Goal: Transaction & Acquisition: Purchase product/service

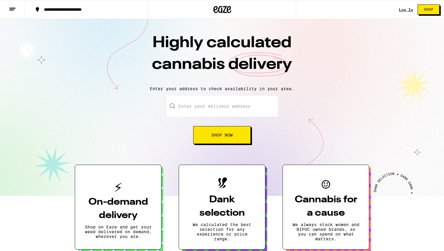
click at [218, 111] on input "Enter your delivery address" at bounding box center [222, 106] width 111 height 21
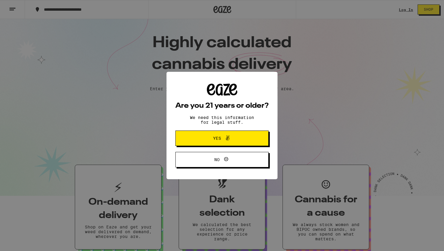
click at [221, 141] on span at bounding box center [226, 139] width 10 height 8
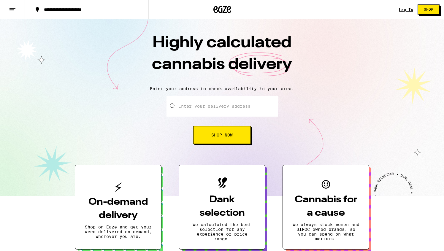
click at [214, 109] on input "Enter your delivery address" at bounding box center [222, 106] width 111 height 21
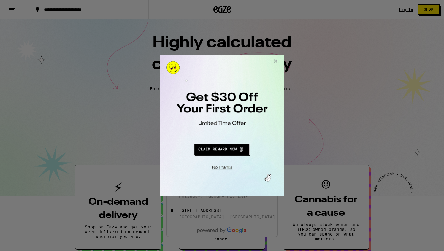
click at [228, 166] on button "Close Modal" at bounding box center [221, 166] width 121 height 9
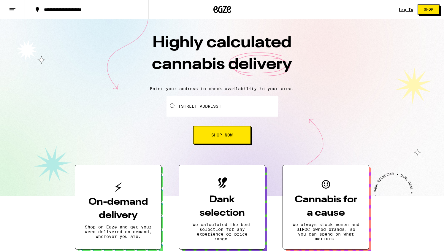
click at [230, 137] on span "Shop Now" at bounding box center [222, 135] width 21 height 4
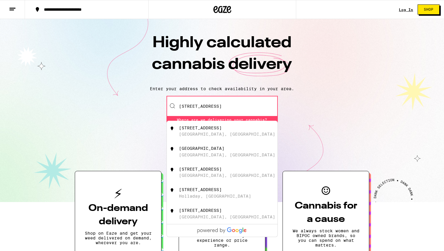
click at [222, 130] on div "[STREET_ADDRESS]" at bounding box center [200, 128] width 43 height 5
type input "[STREET_ADDRESS]"
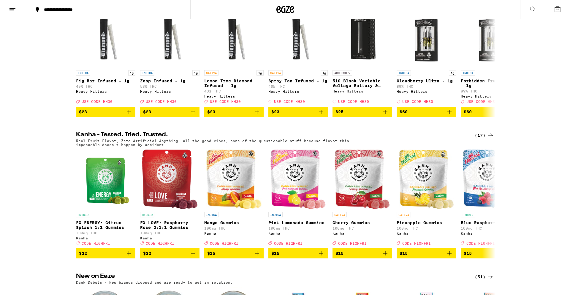
scroll to position [235, 0]
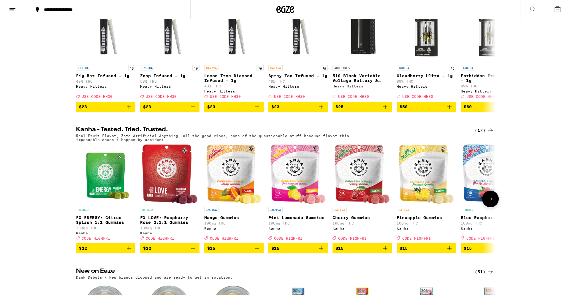
click at [98, 195] on img "Open page for FX ENERGY: Citrus Splash 1:1 Gummies from Kanha" at bounding box center [106, 173] width 50 height 59
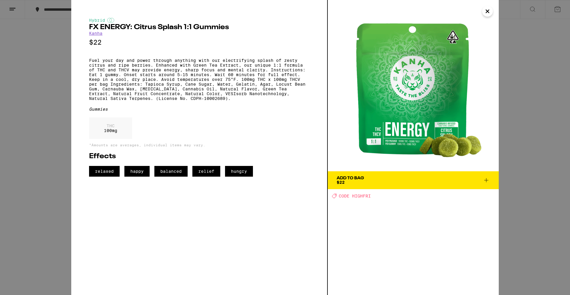
click at [361, 182] on div "Add To Bag $22" at bounding box center [350, 180] width 27 height 8
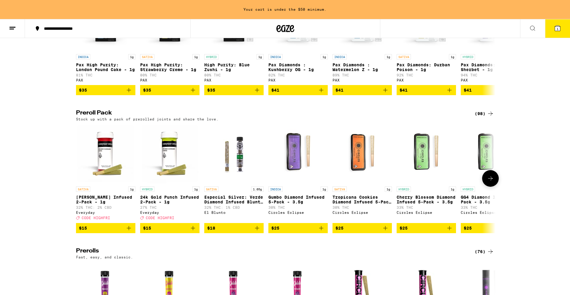
scroll to position [1349, 0]
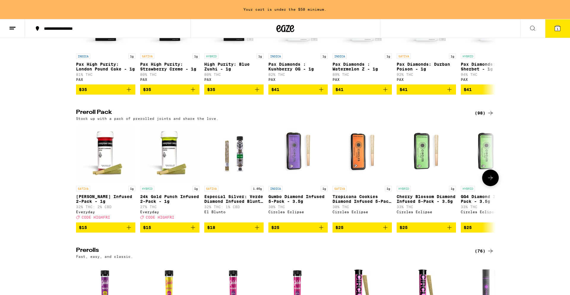
click at [444, 181] on icon at bounding box center [490, 177] width 7 height 7
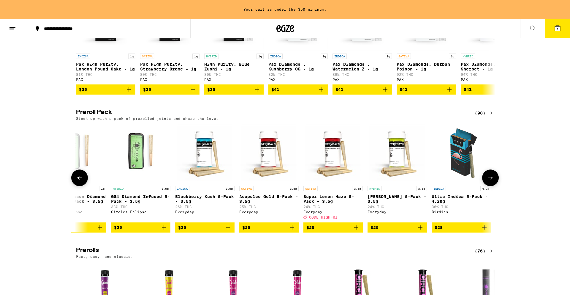
scroll to position [0, 354]
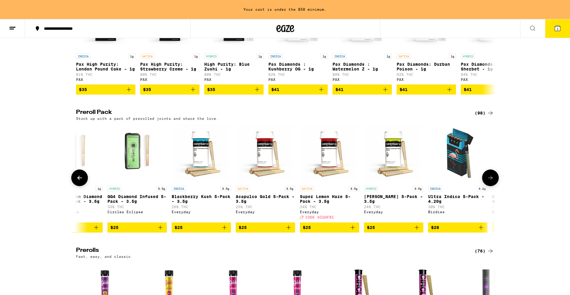
click at [444, 181] on icon at bounding box center [490, 177] width 7 height 7
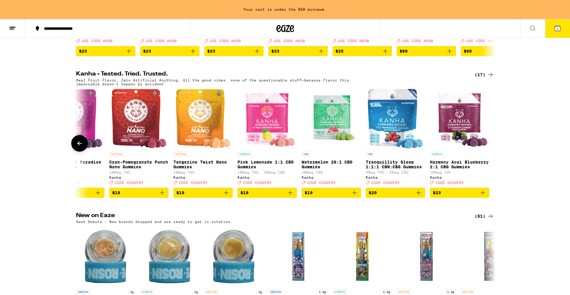
scroll to position [305, 0]
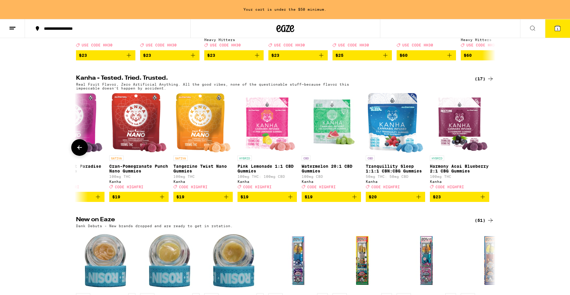
click at [329, 138] on img "Open page for Watermelon 20:1 CBD Gummies from Kanha" at bounding box center [331, 122] width 59 height 59
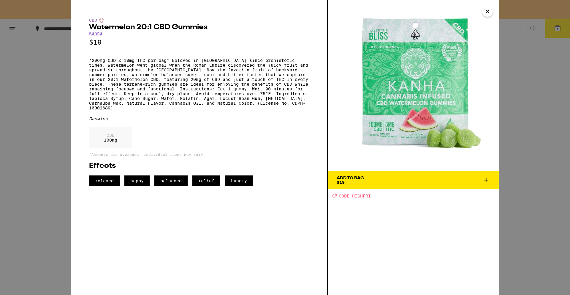
click at [444, 78] on div "CBD Watermelon 20:1 CBD Gummies Kanha $19 *200mg CBD x 10mg THC per bag* Belove…" at bounding box center [285, 147] width 570 height 295
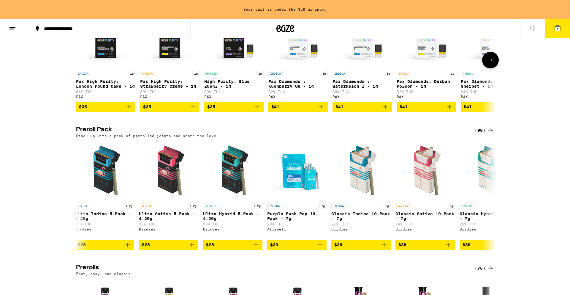
scroll to position [1332, 0]
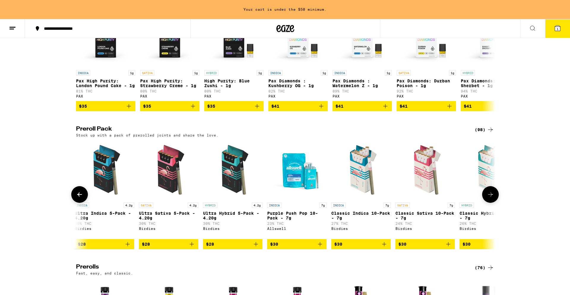
click at [444, 203] on button at bounding box center [490, 194] width 17 height 17
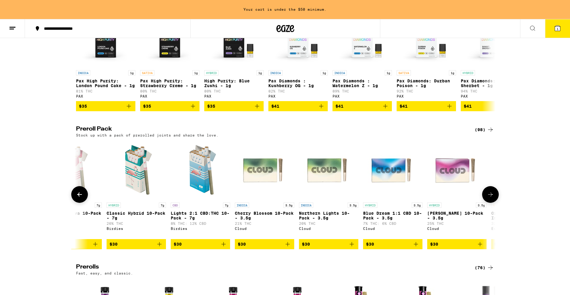
scroll to position [0, 1061]
click at [444, 203] on button at bounding box center [490, 194] width 17 height 17
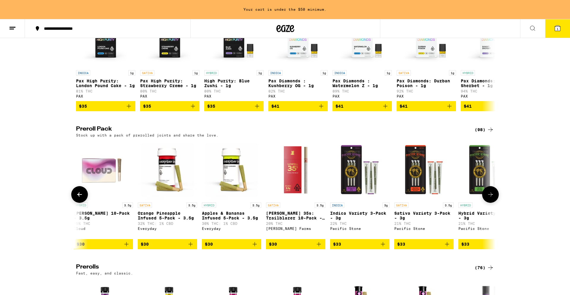
click at [444, 203] on button at bounding box center [490, 194] width 17 height 17
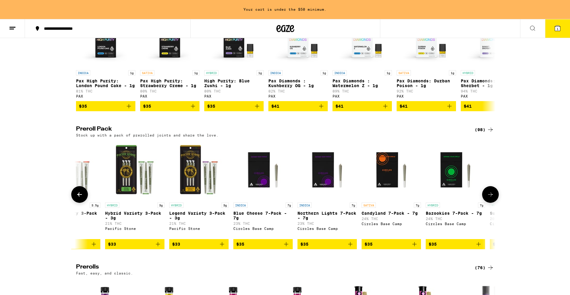
click at [444, 203] on button at bounding box center [490, 194] width 17 height 17
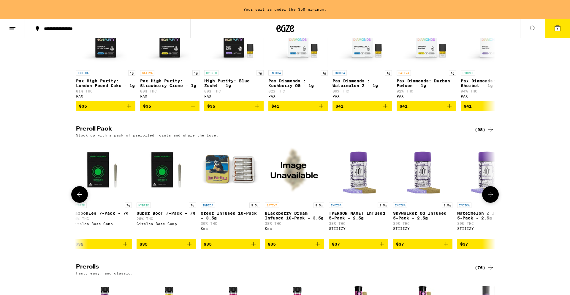
click at [444, 203] on button at bounding box center [490, 194] width 17 height 17
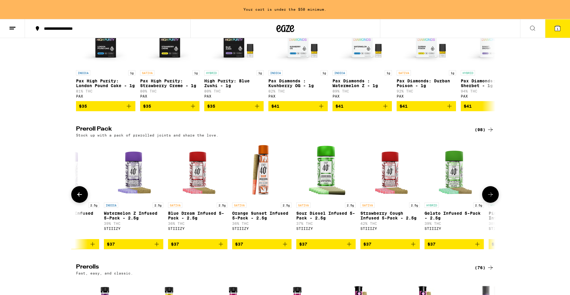
click at [444, 203] on button at bounding box center [490, 194] width 17 height 17
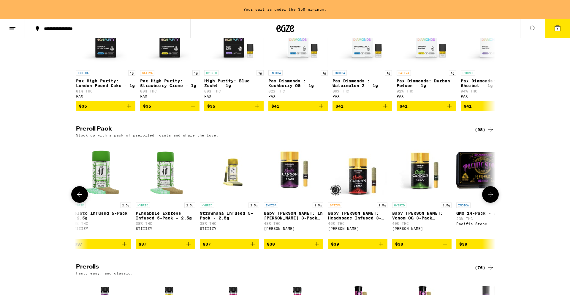
click at [444, 198] on icon at bounding box center [490, 194] width 7 height 7
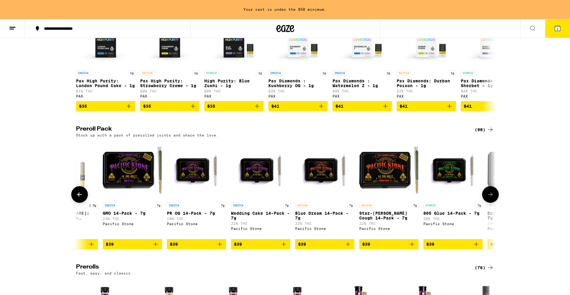
click at [444, 198] on icon at bounding box center [490, 194] width 7 height 7
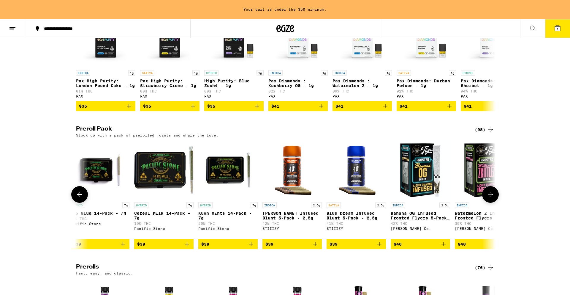
click at [444, 198] on icon at bounding box center [490, 194] width 7 height 7
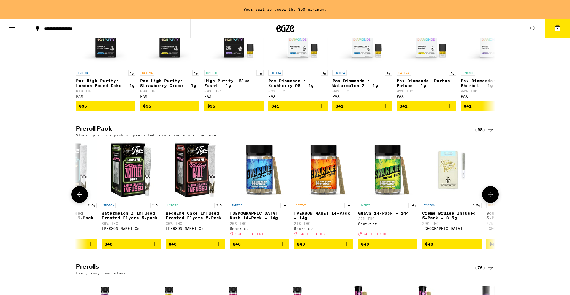
click at [444, 198] on icon at bounding box center [490, 194] width 7 height 7
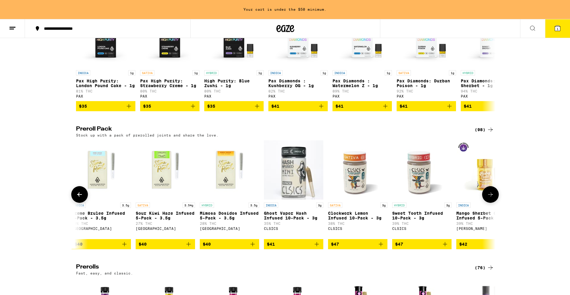
scroll to position [0, 4242]
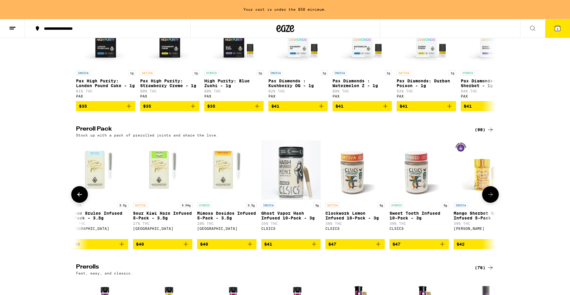
click at [80, 196] on icon at bounding box center [79, 194] width 5 height 4
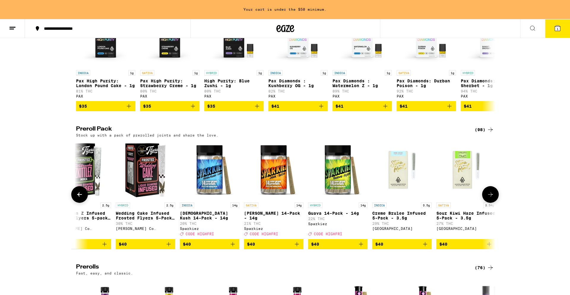
click at [80, 196] on icon at bounding box center [79, 194] width 5 height 4
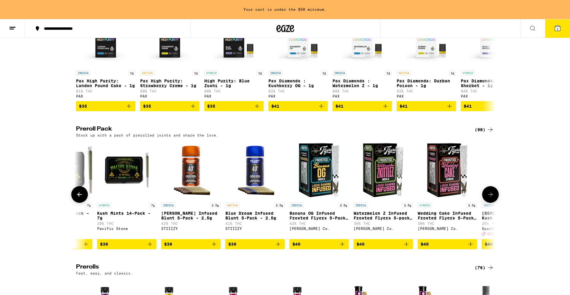
click at [80, 196] on icon at bounding box center [79, 194] width 5 height 4
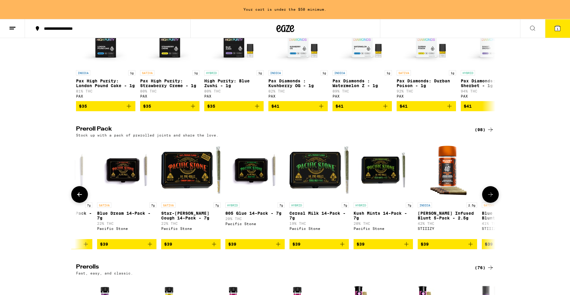
click at [80, 196] on icon at bounding box center [79, 194] width 5 height 4
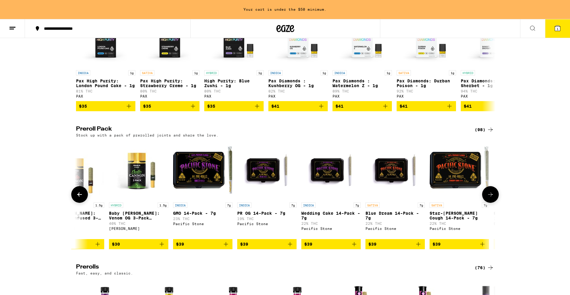
click at [80, 196] on icon at bounding box center [79, 194] width 5 height 4
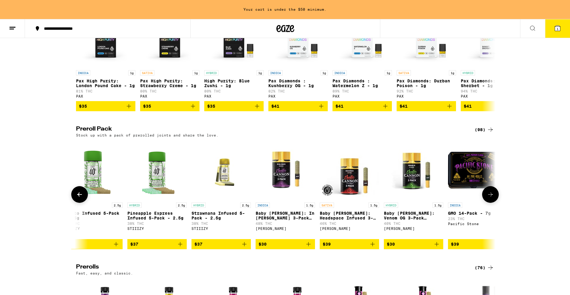
click at [80, 196] on icon at bounding box center [79, 194] width 5 height 4
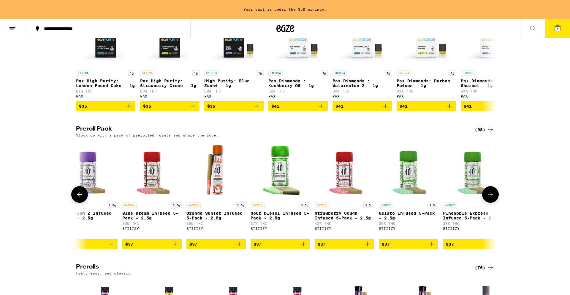
click at [80, 196] on icon at bounding box center [79, 194] width 5 height 4
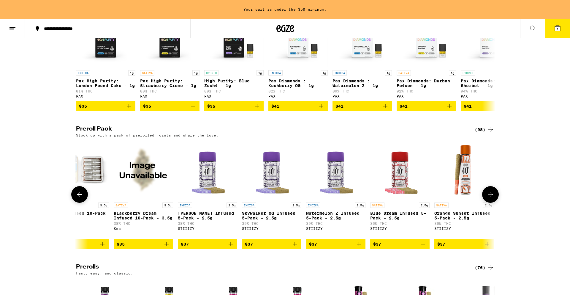
click at [80, 196] on icon at bounding box center [79, 194] width 5 height 4
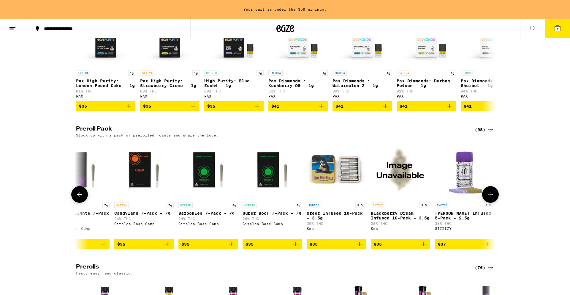
click at [80, 196] on icon at bounding box center [79, 194] width 5 height 4
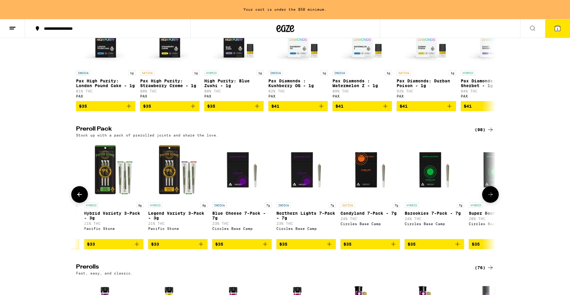
click at [80, 196] on icon at bounding box center [79, 194] width 5 height 4
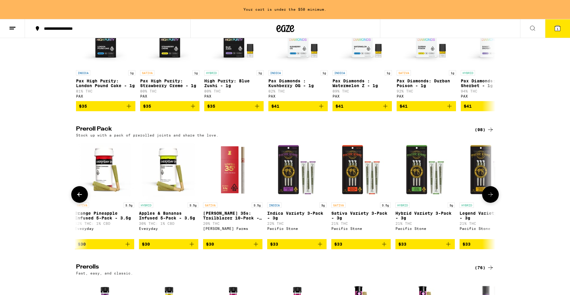
click at [80, 196] on icon at bounding box center [79, 194] width 5 height 4
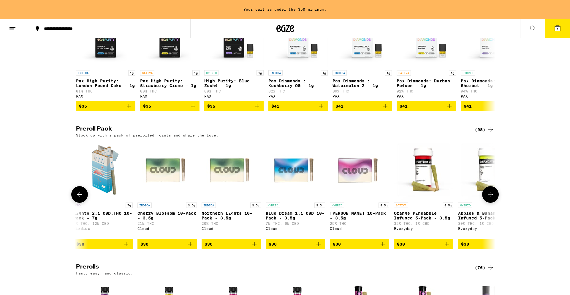
click at [80, 196] on icon at bounding box center [79, 194] width 5 height 4
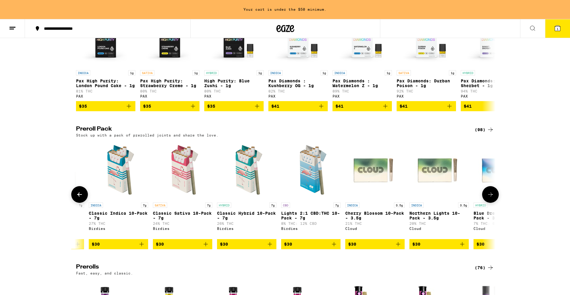
click at [80, 196] on icon at bounding box center [79, 194] width 5 height 4
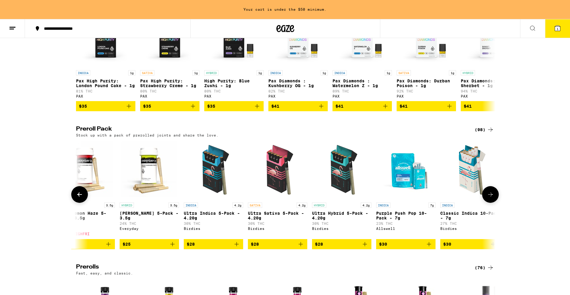
click at [80, 196] on icon at bounding box center [79, 194] width 5 height 4
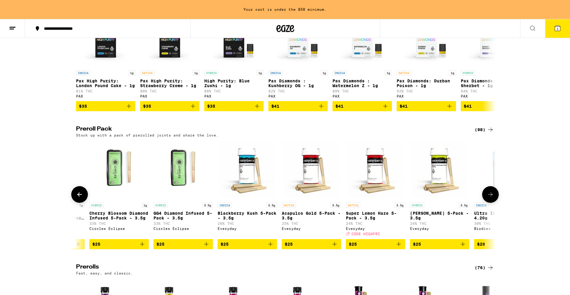
click at [80, 196] on icon at bounding box center [79, 194] width 5 height 4
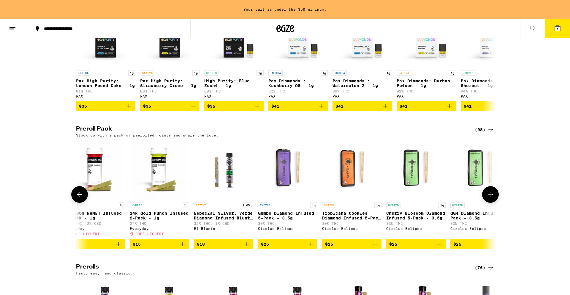
scroll to position [0, 0]
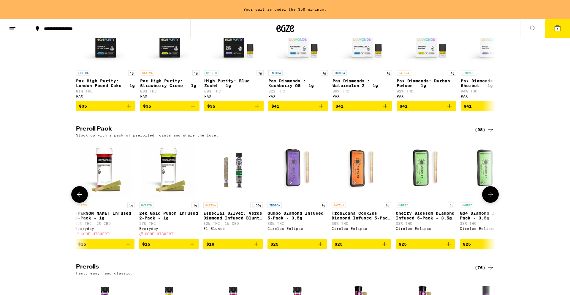
click at [80, 196] on icon at bounding box center [79, 194] width 5 height 4
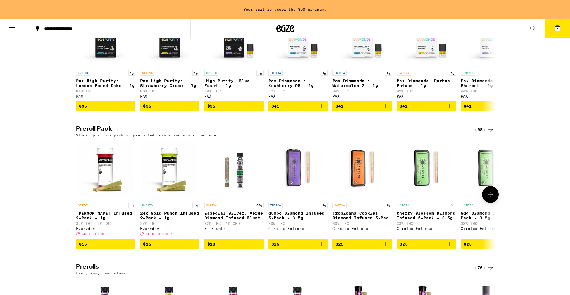
click at [101, 247] on span "$15" at bounding box center [105, 243] width 53 height 7
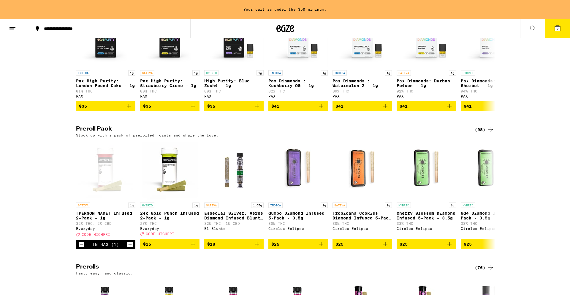
click at [444, 22] on button "2" at bounding box center [557, 28] width 25 height 18
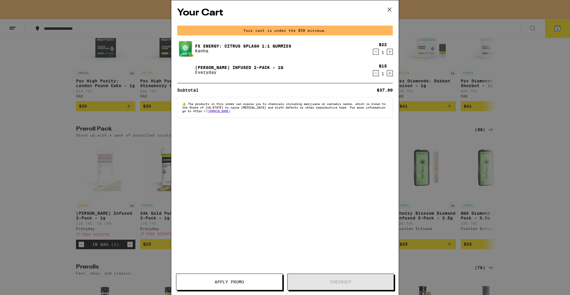
click at [282, 115] on div "⚠️ The products in this order can expose you to chemicals including marijuana o…" at bounding box center [285, 107] width 216 height 21
click at [277, 142] on div "Your Cart Your cart is under the $50 minimum. FX ENERGY: Citrus Splash 1:1 Gumm…" at bounding box center [285, 138] width 228 height 277
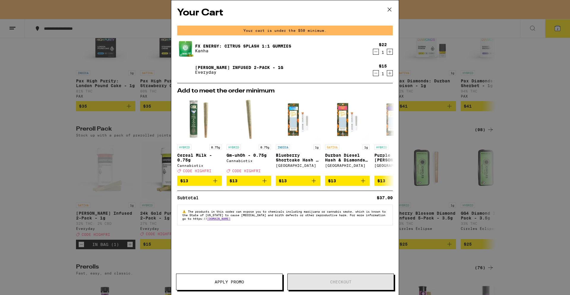
click at [376, 75] on icon "Decrement" at bounding box center [375, 73] width 5 height 7
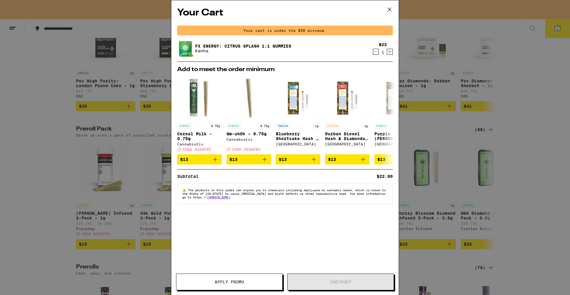
click at [393, 11] on icon at bounding box center [389, 9] width 9 height 9
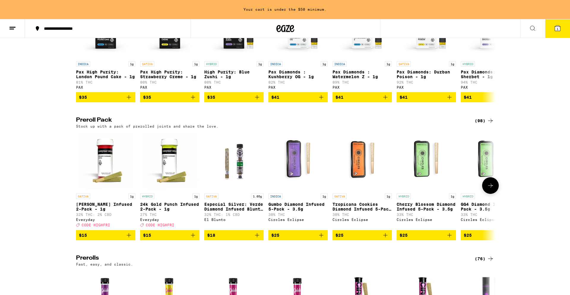
scroll to position [1389, 0]
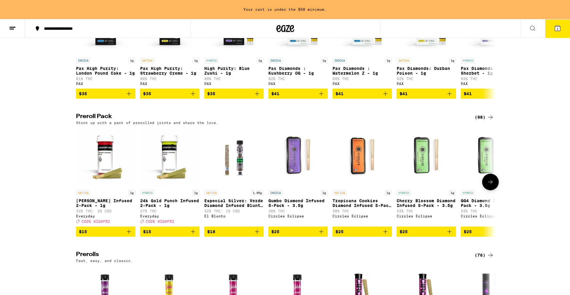
click at [444, 190] on button at bounding box center [490, 181] width 17 height 17
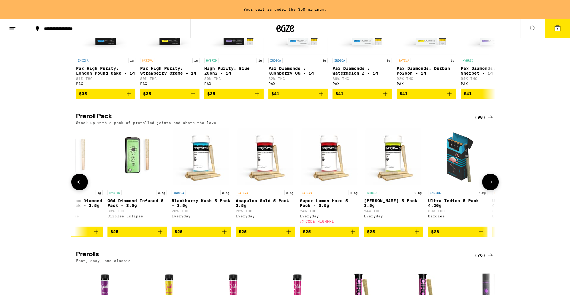
click at [444, 190] on button at bounding box center [490, 181] width 17 height 17
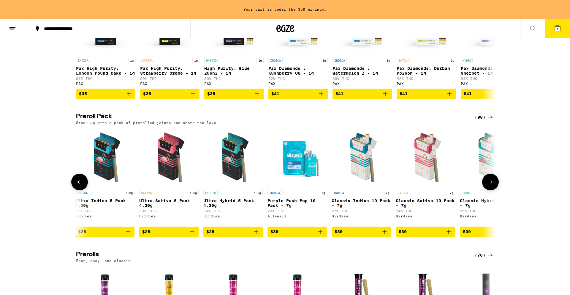
scroll to position [0, 707]
click at [444, 190] on button at bounding box center [490, 181] width 17 height 17
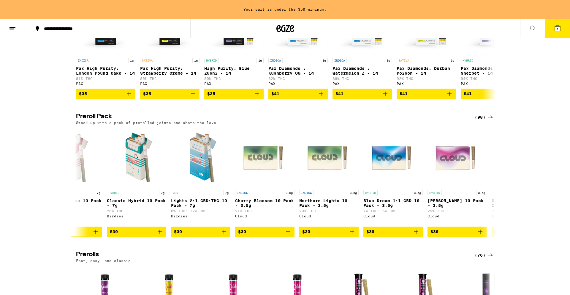
scroll to position [0, 1061]
click at [160, 235] on icon "Add to bag" at bounding box center [159, 231] width 7 height 7
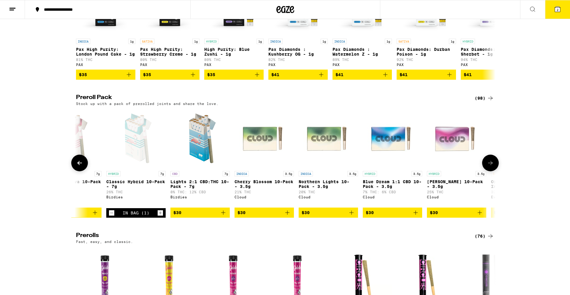
scroll to position [1370, 0]
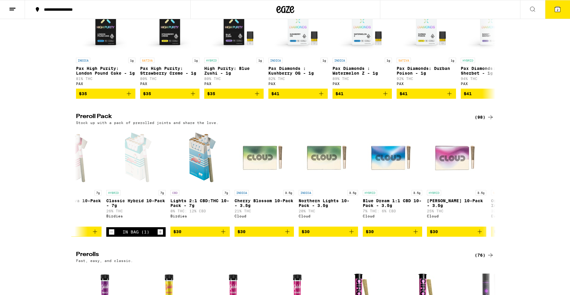
click at [444, 12] on icon at bounding box center [557, 9] width 7 height 7
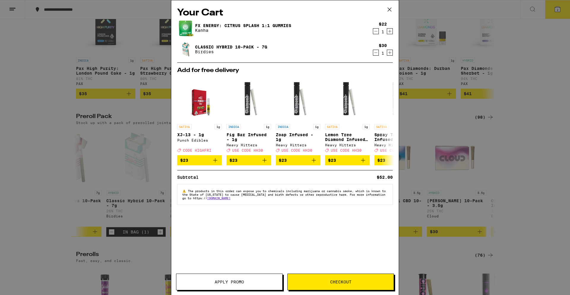
click at [366, 251] on span "Checkout" at bounding box center [341, 282] width 106 height 4
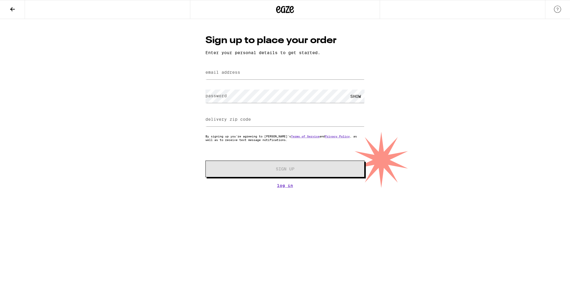
click at [238, 73] on label "email address" at bounding box center [223, 72] width 35 height 5
type input "abeliankin07@gmail.com"
click at [252, 122] on input "94117" at bounding box center [285, 119] width 159 height 13
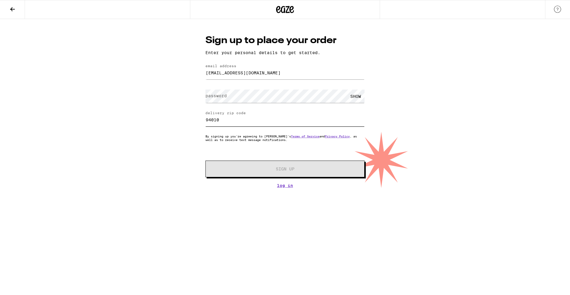
type input "94010"
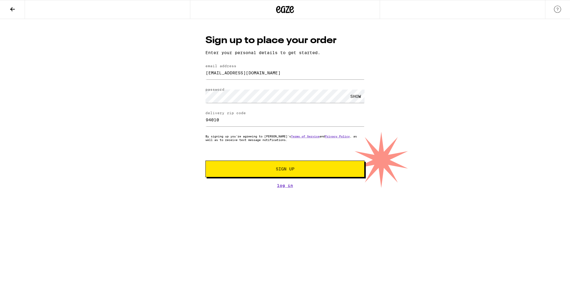
click at [265, 170] on span "Sign Up" at bounding box center [285, 169] width 118 height 4
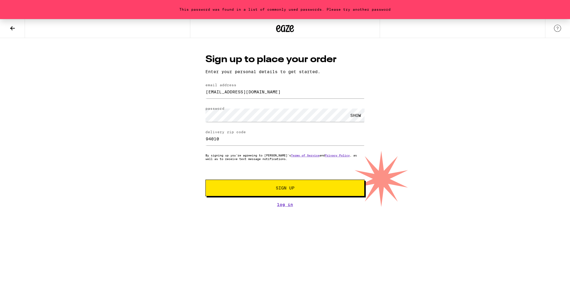
click at [265, 188] on span "Sign Up" at bounding box center [285, 188] width 118 height 4
click at [250, 184] on button "Sign Up" at bounding box center [285, 187] width 159 height 17
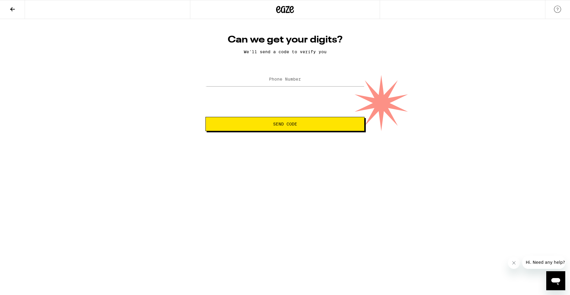
click at [294, 81] on label "Phone Number" at bounding box center [285, 79] width 32 height 5
click at [291, 86] on input "475" at bounding box center [285, 79] width 159 height 13
type input "4"
type input "(475) 370-8029"
click at [266, 126] on span "Send Code" at bounding box center [285, 124] width 149 height 4
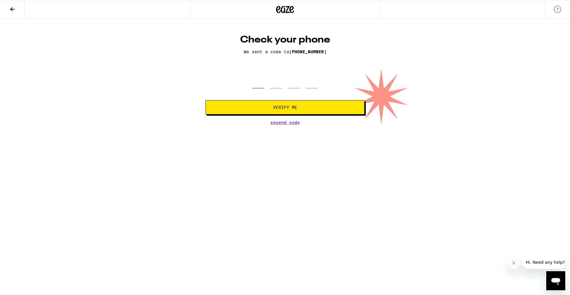
click at [260, 84] on input "tel" at bounding box center [259, 80] width 12 height 18
type input "0"
type input "7"
type input "9"
type input "5"
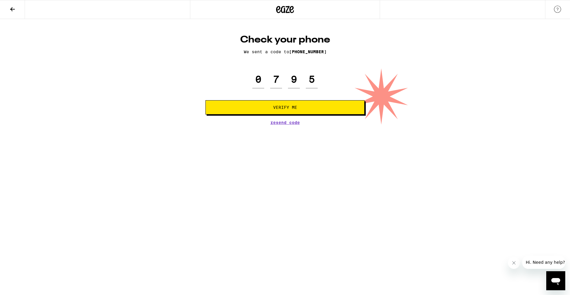
click at [303, 104] on button "Verify Me" at bounding box center [285, 107] width 159 height 14
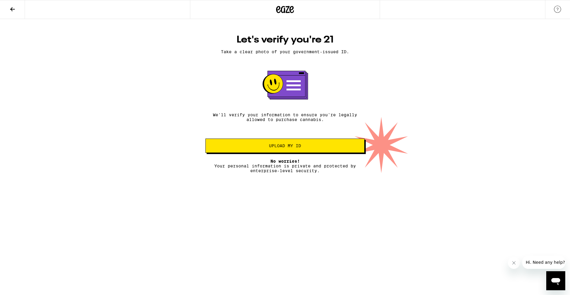
click at [289, 147] on span "Upload my ID" at bounding box center [285, 145] width 32 height 4
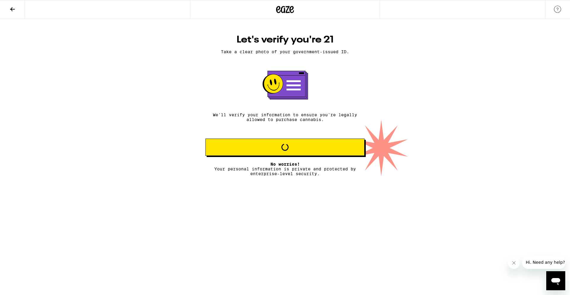
click at [274, 150] on span "Loading" at bounding box center [285, 146] width 149 height 7
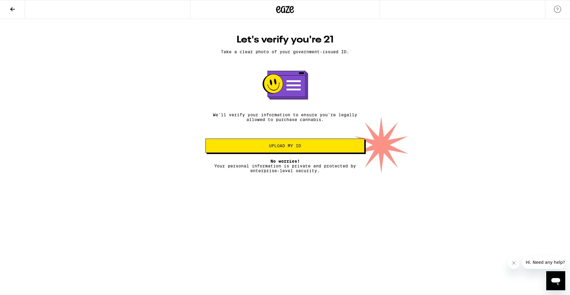
click at [10, 4] on button at bounding box center [12, 9] width 25 height 19
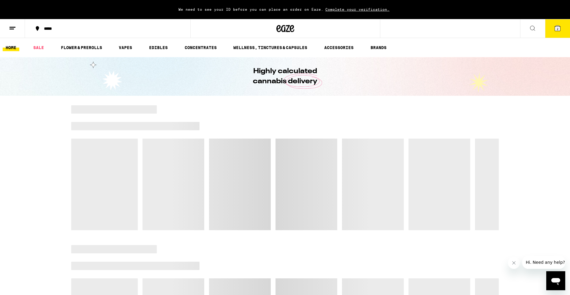
click at [559, 36] on button "2" at bounding box center [557, 28] width 25 height 18
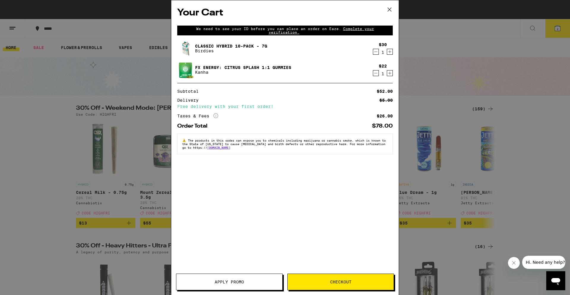
click at [338, 280] on span "Checkout" at bounding box center [340, 282] width 21 height 4
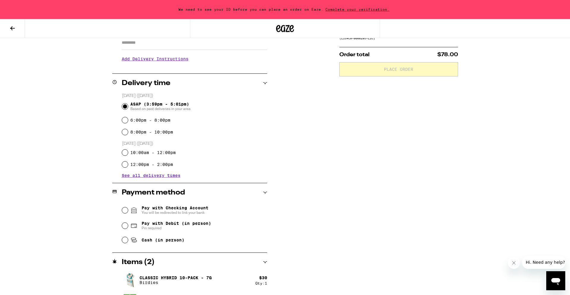
scroll to position [131, 0]
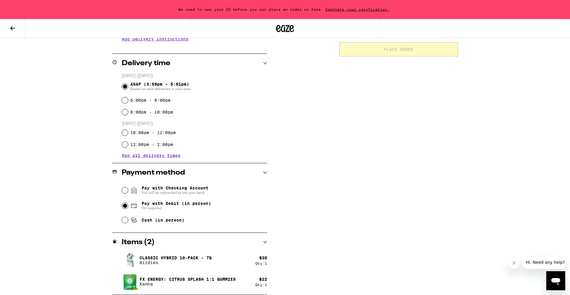
click at [124, 207] on input "Pay with Debit (in person) Pin required" at bounding box center [125, 206] width 6 height 6
radio input "true"
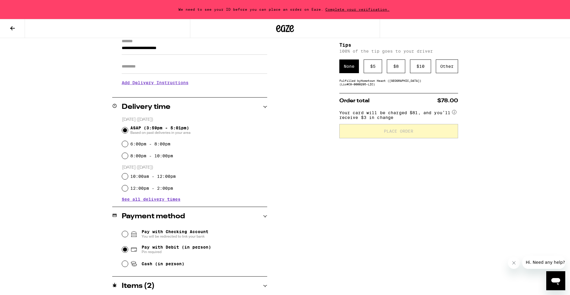
scroll to position [0, 0]
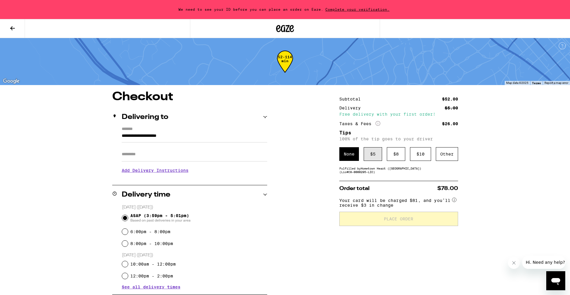
click at [374, 159] on div "$ 5" at bounding box center [373, 154] width 18 height 14
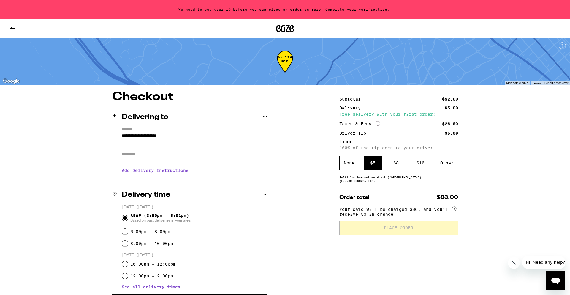
click at [175, 156] on input "Apt/Suite" at bounding box center [195, 154] width 146 height 14
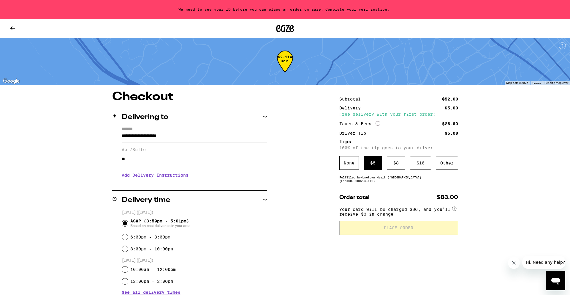
type input "*"
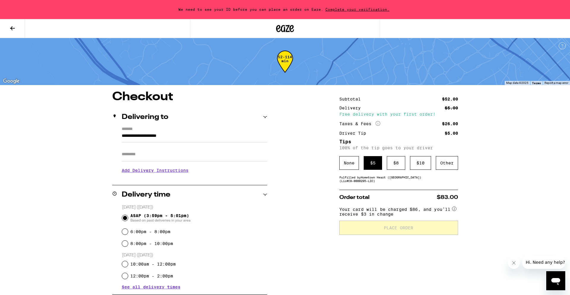
type input "*"
click at [197, 135] on input "**********" at bounding box center [195, 137] width 146 height 10
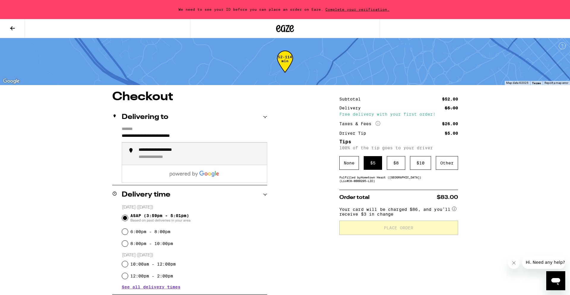
click at [186, 156] on div "**********" at bounding box center [201, 153] width 124 height 13
type input "**********"
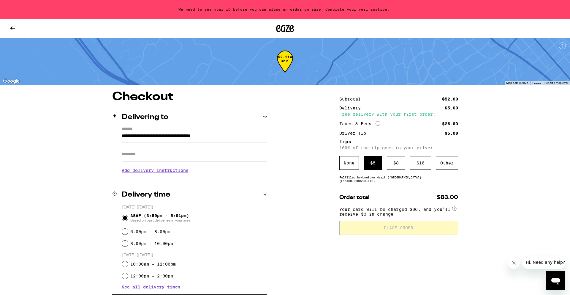
click at [186, 156] on input "Apt/Suite" at bounding box center [195, 154] width 146 height 14
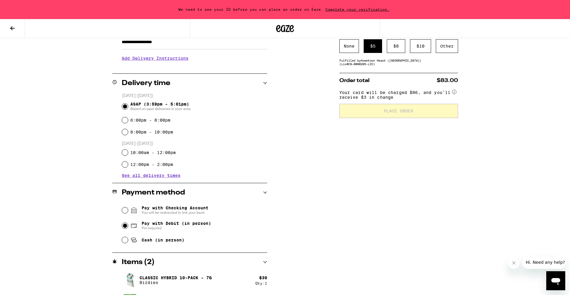
scroll to position [137, 0]
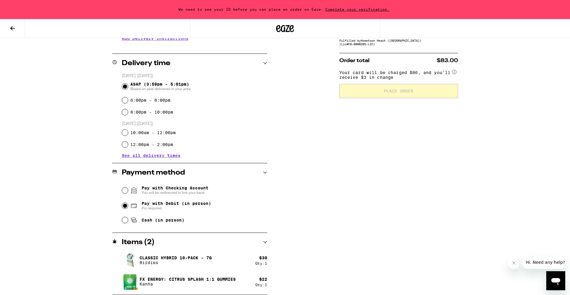
type input "**********"
click at [379, 174] on div "Subtotal $52.00 Delivery $5.00 Free delivery with your first order! Taxes & Fee…" at bounding box center [399, 124] width 119 height 340
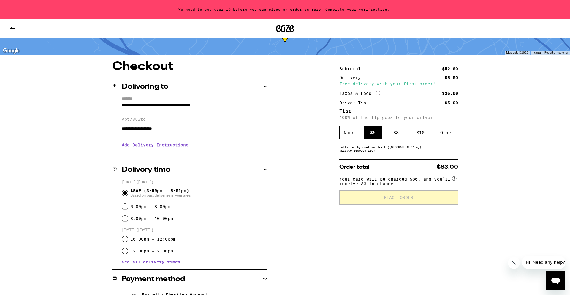
scroll to position [0, 0]
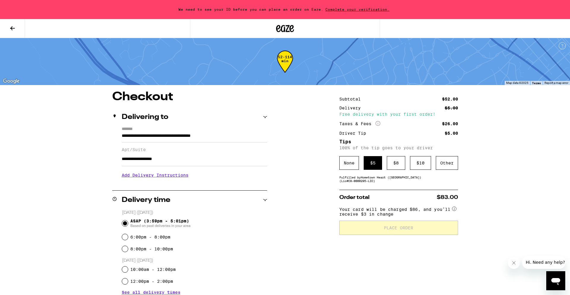
click at [455, 210] on circle at bounding box center [454, 208] width 4 height 4
click at [455, 210] on icon at bounding box center [454, 208] width 1 height 2
click at [421, 214] on span "Your card will be charged $86, and you’ll receive $3 in change" at bounding box center [396, 211] width 112 height 12
click at [161, 177] on h3 "Add Delivery Instructions" at bounding box center [195, 175] width 146 height 14
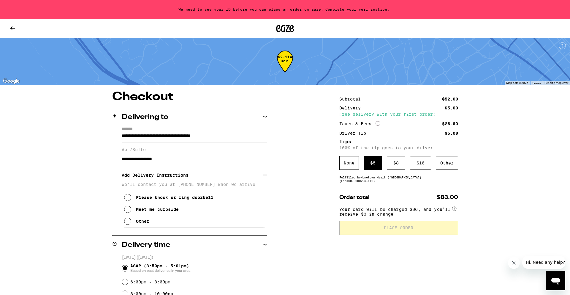
click at [128, 212] on icon at bounding box center [127, 209] width 7 height 7
click at [307, 246] on div "**********" at bounding box center [285, 283] width 428 height 385
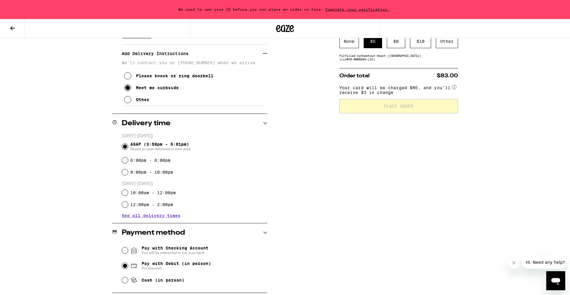
scroll to position [182, 0]
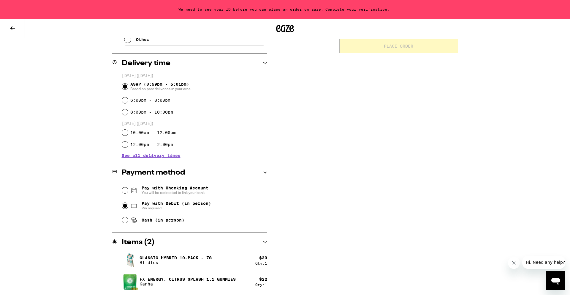
click at [201, 253] on div "Classic Hybrid 10-Pack - 7g Birdies" at bounding box center [189, 260] width 134 height 17
click at [205, 245] on div "Items ( 2 )" at bounding box center [189, 242] width 155 height 7
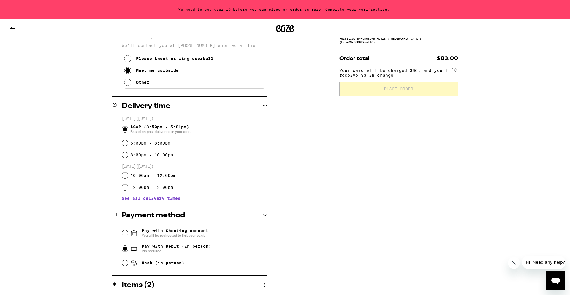
scroll to position [139, 0]
click at [198, 288] on div "Items ( 2 )" at bounding box center [189, 284] width 155 height 7
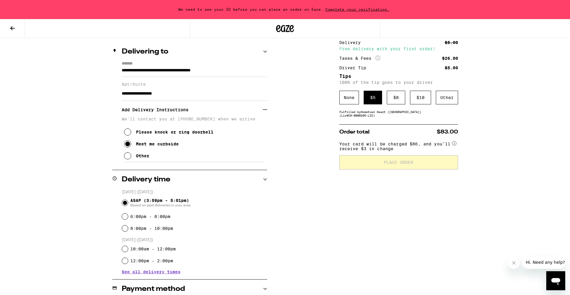
scroll to position [0, 0]
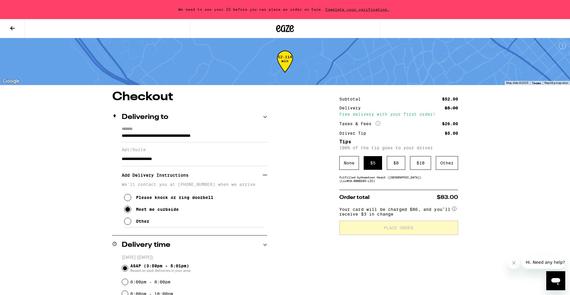
click at [349, 11] on span "Complete your verification." at bounding box center [358, 9] width 68 height 4
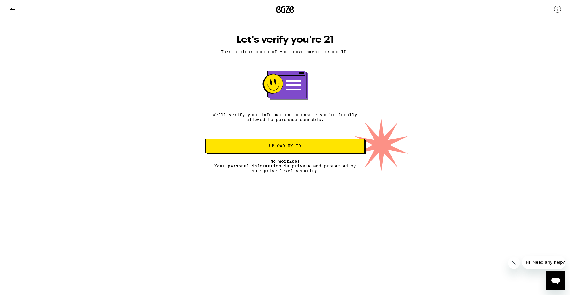
click at [296, 146] on span "Upload my ID" at bounding box center [285, 145] width 32 height 4
